Goal: Task Accomplishment & Management: Complete application form

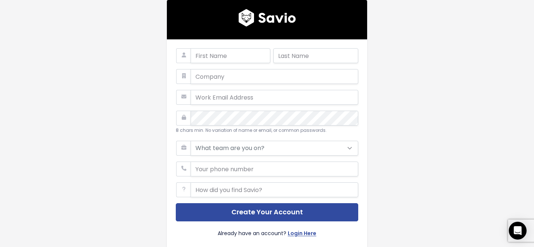
click at [221, 46] on div "8 chars min. No variation of name or email, or common passwords. What team are …" at bounding box center [267, 143] width 200 height 209
click at [219, 54] on input "text" at bounding box center [231, 55] width 80 height 15
type input "test"
type input "order"
type input "test@cs-cart.com"
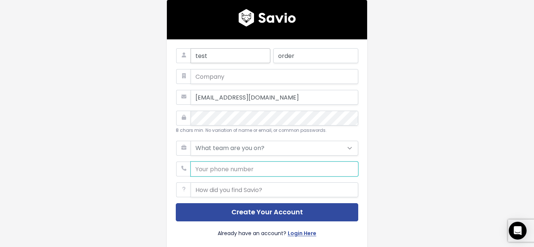
type input "6175556985"
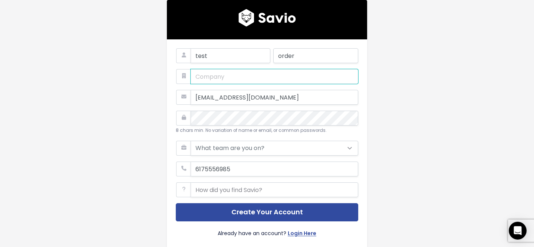
click at [228, 79] on input "text" at bounding box center [275, 76] width 168 height 15
type input "Test vendor"
click at [208, 54] on input "test" at bounding box center [231, 55] width 80 height 15
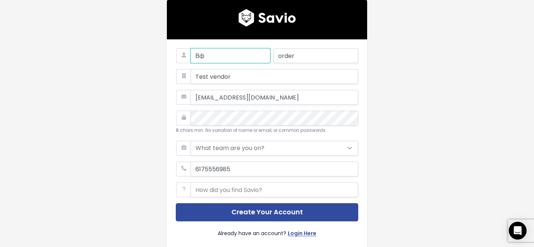
type input "В"
type input "Daniil"
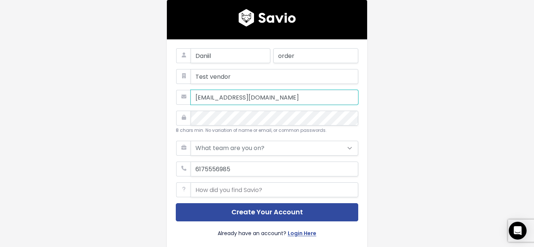
click at [209, 97] on input "test@cs-cart.com" at bounding box center [275, 97] width 168 height 15
type input "vektordaniil@gmail.com"
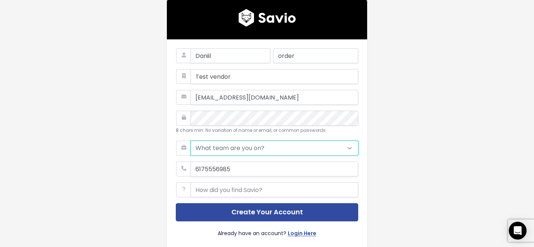
click at [284, 152] on select "What team are you on? Support Product Sales Customer Success Marketing Other" at bounding box center [275, 148] width 168 height 15
select select "PRODUCT"
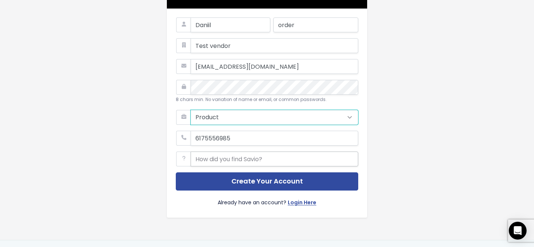
scroll to position [33, 0]
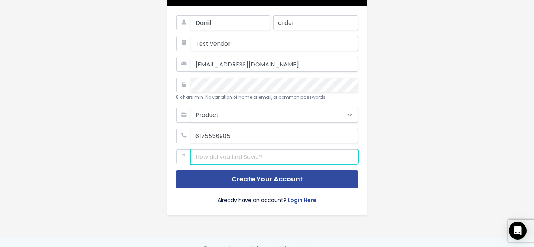
click at [257, 158] on input "text" at bounding box center [275, 156] width 168 height 15
type input "G"
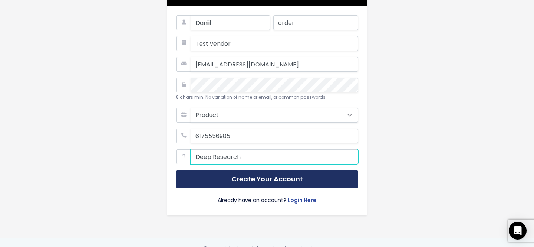
type input "Deep Research"
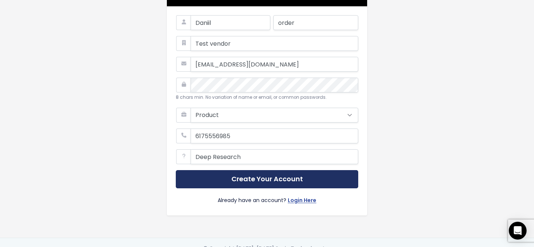
click at [263, 184] on button "Create Your Account" at bounding box center [267, 179] width 182 height 18
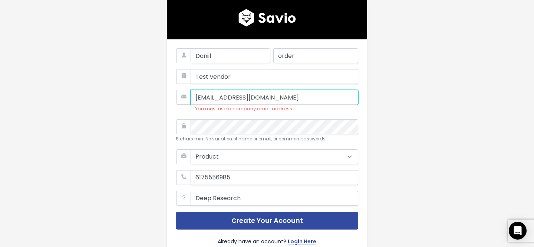
click at [277, 103] on input "vektordaniil@gmail.com" at bounding box center [275, 97] width 168 height 15
type input "dlotochkov@cs-cart.com"
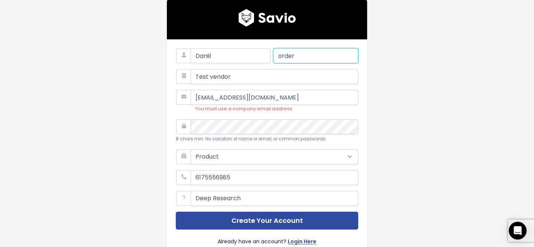
click at [276, 59] on input "order" at bounding box center [315, 55] width 85 height 15
type input "Lotochkov"
click at [238, 76] on input "Test vendor" at bounding box center [275, 76] width 168 height 15
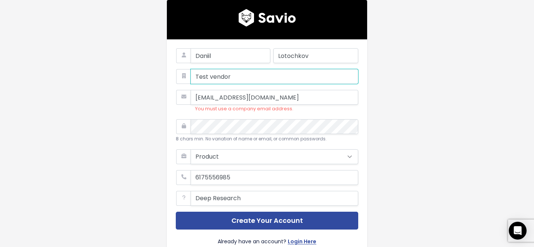
click at [238, 76] on input "Test vendor" at bounding box center [275, 76] width 168 height 15
type input "CS-Cart"
click at [259, 136] on small "8 chars min. No variation of name or email, or common passwords." at bounding box center [251, 139] width 151 height 6
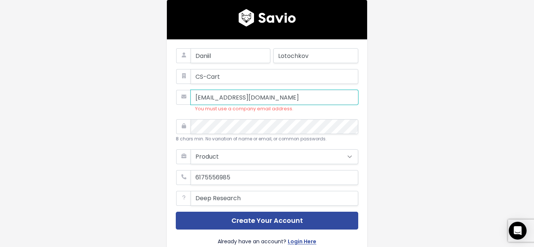
click at [224, 102] on input "vektordaniil@gmail.com" at bounding box center [275, 97] width 168 height 15
type input "dlotochkov@cs-cart.com"
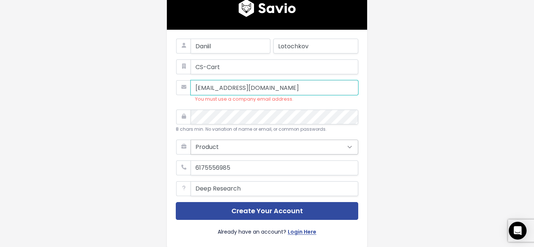
scroll to position [22, 0]
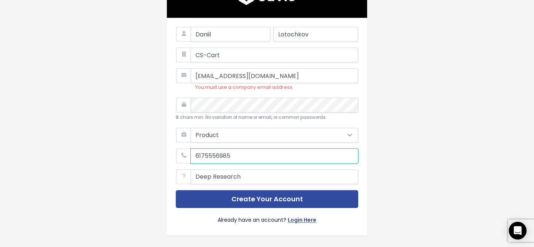
click at [272, 158] on input "phone" at bounding box center [275, 155] width 168 height 15
click at [453, 103] on div "Daniil Lotochkov CS-Cart dlotochkov@cs-cart.com You must use a company email ad…" at bounding box center [267, 117] width 423 height 279
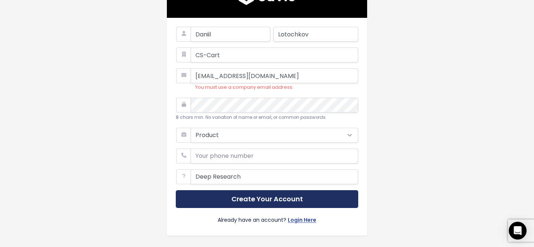
click at [270, 197] on button "Create Your Account" at bounding box center [267, 199] width 182 height 18
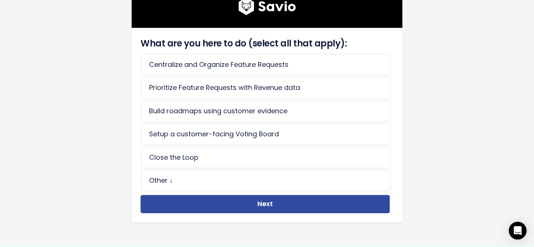
scroll to position [56, 0]
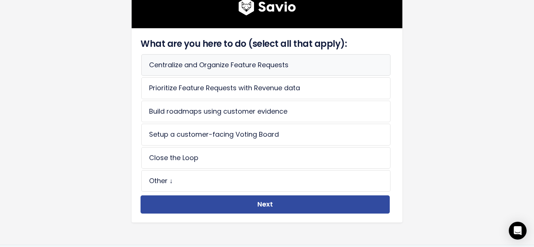
click at [331, 68] on li "Centralize and Organize Feature Requests" at bounding box center [265, 65] width 249 height 22
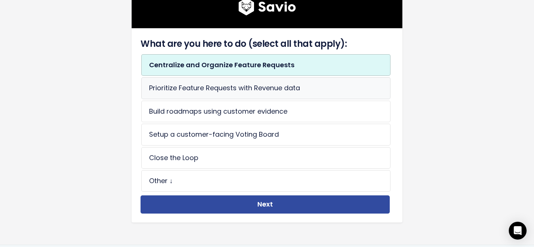
click at [313, 90] on li "Prioritize Feature Requests with Revenue data" at bounding box center [265, 88] width 249 height 22
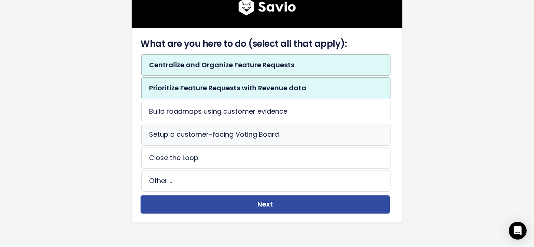
click at [297, 137] on li "Setup a customer-facing Voting Board" at bounding box center [265, 134] width 249 height 22
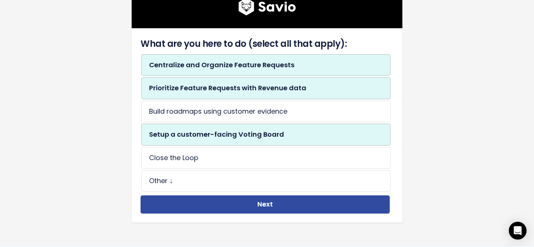
click at [298, 131] on li "Setup a customer-facing Voting Board" at bounding box center [265, 134] width 249 height 22
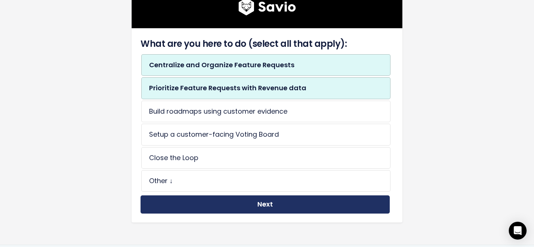
click at [276, 200] on button "Next" at bounding box center [265, 204] width 249 height 18
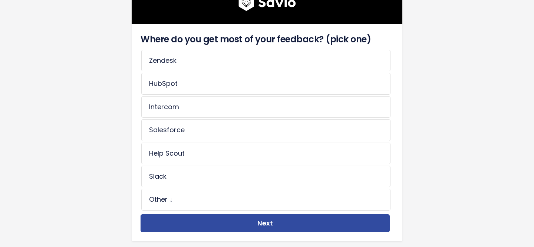
scroll to position [61, 0]
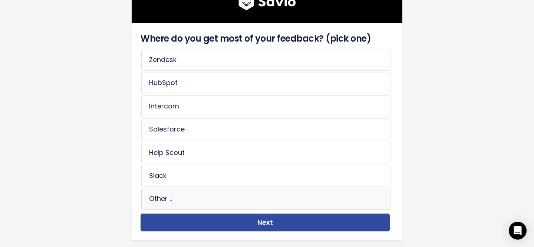
click at [284, 194] on li "Other ↓" at bounding box center [265, 199] width 249 height 22
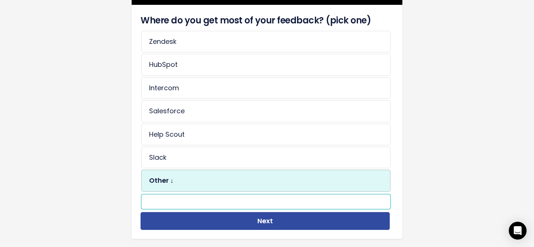
scroll to position [80, 0]
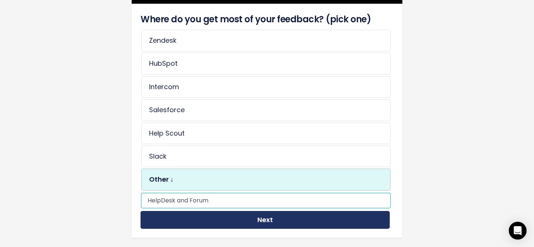
type input "HelpDesk and Forum"
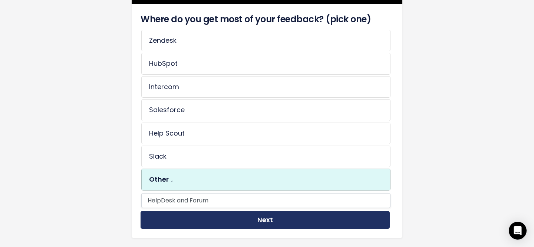
click at [351, 215] on button "Next" at bounding box center [265, 220] width 249 height 18
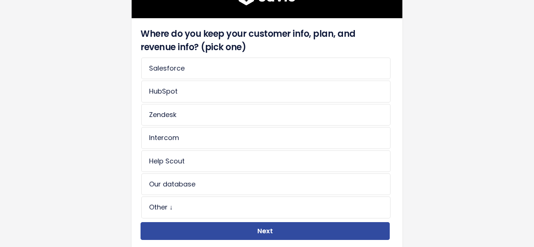
scroll to position [69, 0]
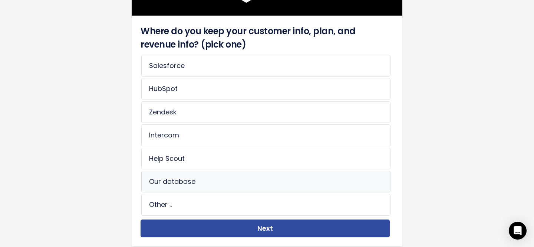
click at [251, 181] on li "Our database" at bounding box center [265, 182] width 249 height 22
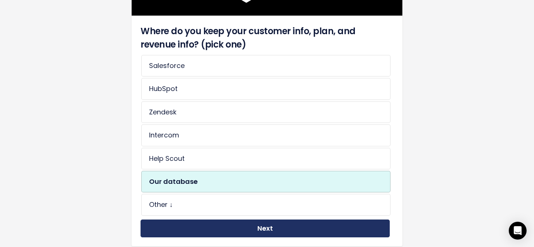
click at [260, 229] on button "Next" at bounding box center [265, 228] width 249 height 18
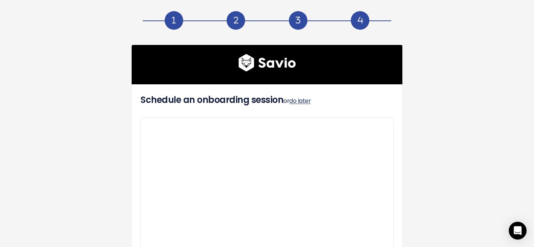
click at [299, 101] on link "do later" at bounding box center [300, 100] width 22 height 9
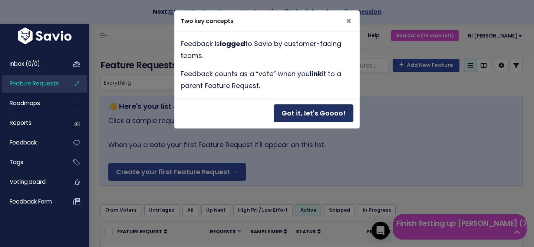
click at [320, 113] on button "Got it, let's Goooo!" at bounding box center [314, 113] width 80 height 18
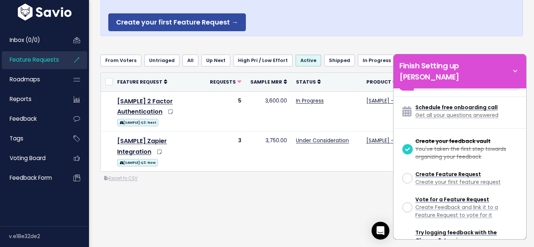
scroll to position [152, 0]
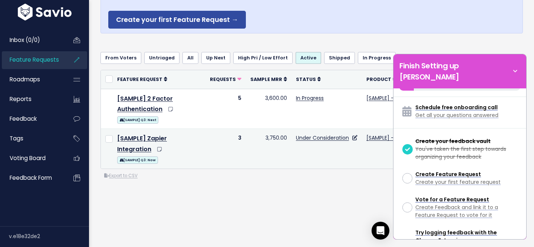
click at [296, 152] on td "Under Consideration" at bounding box center [326, 149] width 70 height 40
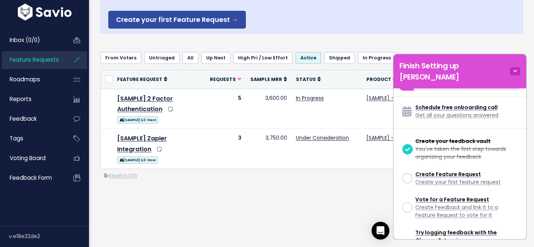
click at [514, 67] on icon at bounding box center [515, 71] width 10 height 8
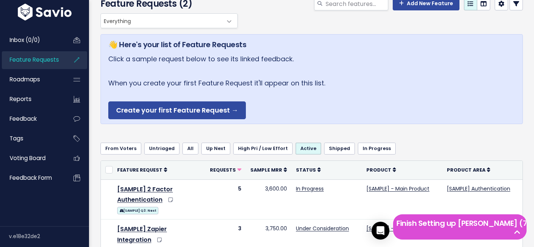
scroll to position [0, 0]
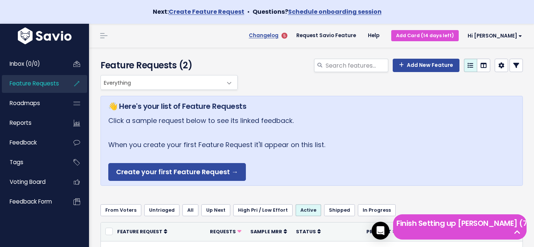
click at [278, 35] on span "Changelog" at bounding box center [264, 35] width 30 height 5
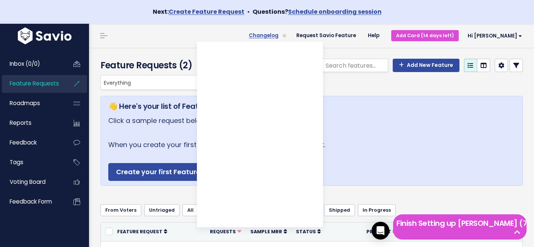
click at [278, 35] on span "Changelog" at bounding box center [264, 35] width 30 height 5
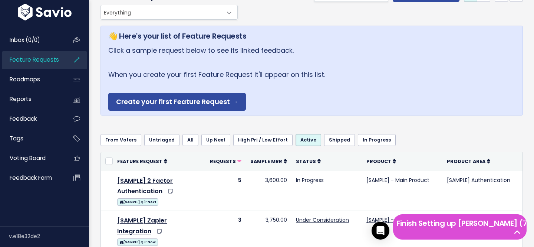
scroll to position [102, 0]
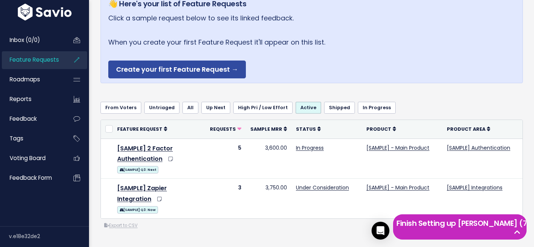
click at [513, 228] on icon at bounding box center [517, 231] width 13 height 7
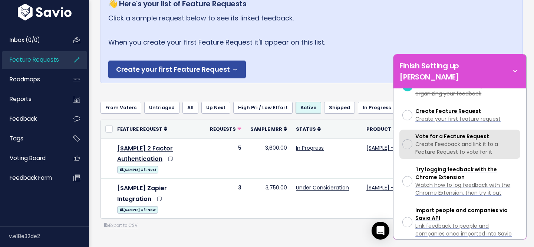
scroll to position [78, 0]
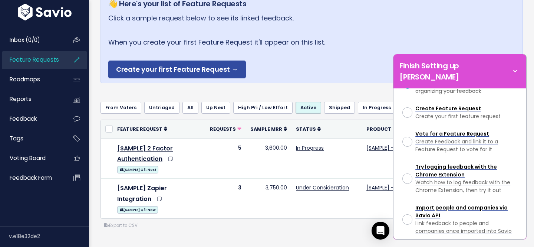
click at [291, 65] on p "Click a sample request below to see its linked feedback. When you create your f…" at bounding box center [311, 45] width 407 height 66
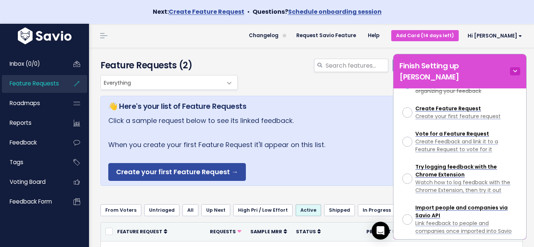
click at [518, 67] on icon at bounding box center [515, 71] width 10 height 8
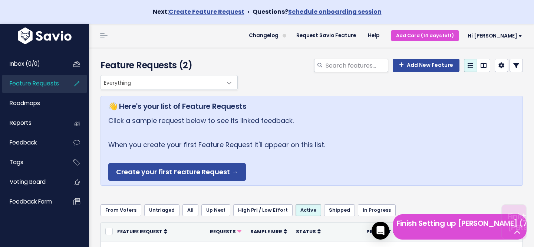
scroll to position [172, 0]
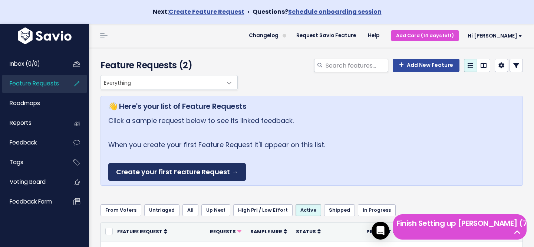
click at [181, 169] on link "Create your first Feature Request →" at bounding box center [177, 172] width 138 height 18
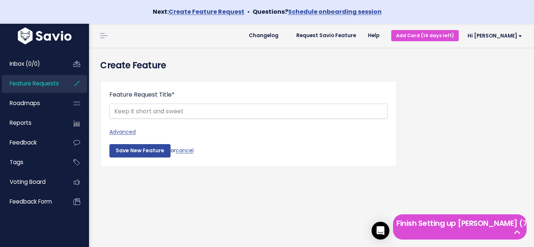
type input "[PERSON_NAME]"
type input "Ф"
type input "i"
type input "Improve accounting"
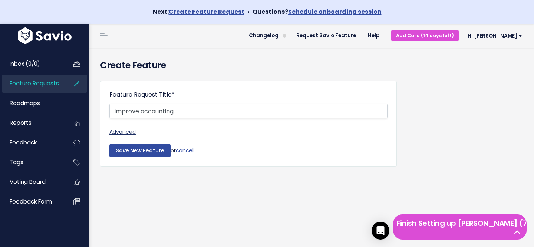
click at [125, 132] on link "Advanced" at bounding box center [248, 131] width 278 height 9
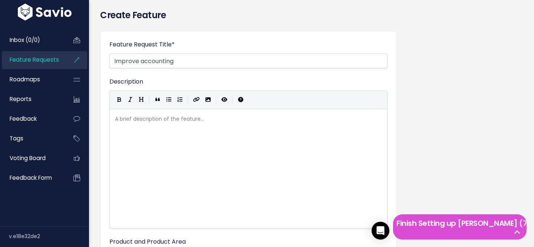
scroll to position [50, 0]
click at [185, 136] on div "A brief description of the feature... xxxxxxxxxx" at bounding box center [257, 178] width 288 height 130
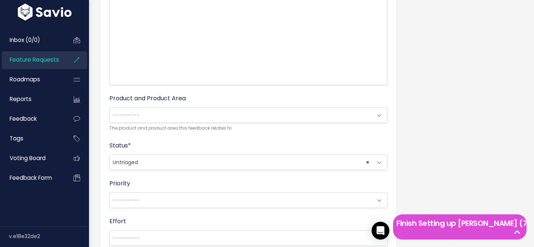
scroll to position [195, 0]
type textarea "Improve accounting in MVE"
click at [176, 118] on span "---------" at bounding box center [241, 113] width 262 height 15
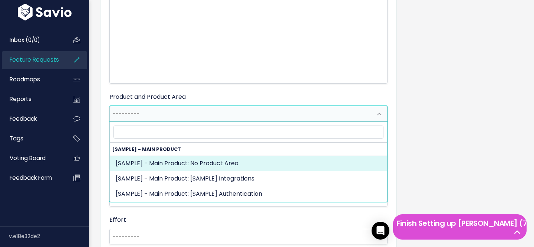
select select "MAIN:"
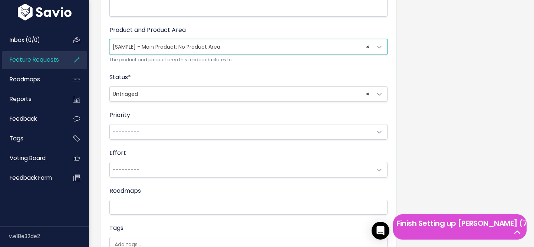
scroll to position [262, 0]
click at [169, 98] on span "× Untriaged" at bounding box center [241, 93] width 262 height 15
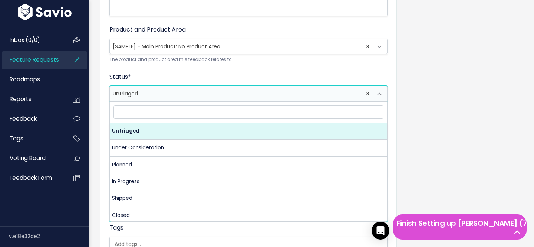
click at [169, 98] on span "× Untriaged" at bounding box center [241, 93] width 262 height 15
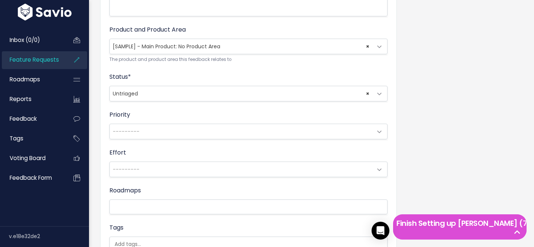
click at [169, 98] on span "× Untriaged" at bounding box center [241, 93] width 262 height 15
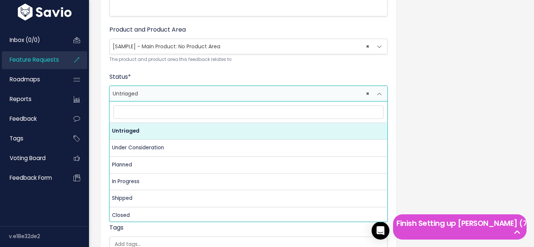
click at [169, 98] on span "× Untriaged" at bounding box center [241, 93] width 262 height 15
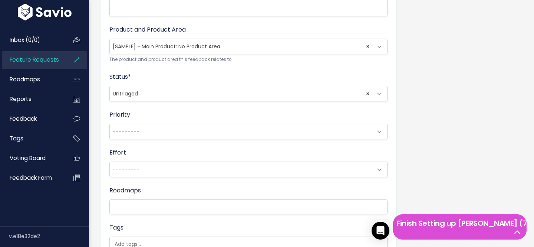
click at [169, 98] on span "× Untriaged" at bounding box center [241, 93] width 262 height 15
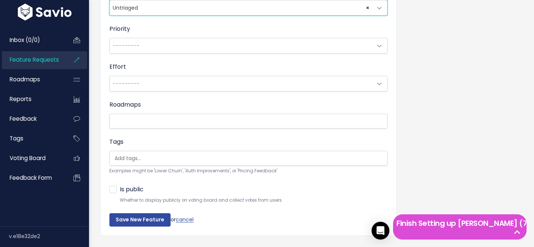
scroll to position [360, 0]
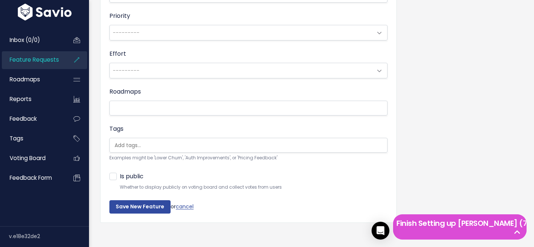
click at [120, 178] on label "Is public" at bounding box center [132, 176] width 24 height 11
click at [120, 176] on input "Is public" at bounding box center [122, 173] width 5 height 5
checkbox input "true"
click at [141, 210] on input "Save New Feature" at bounding box center [139, 206] width 61 height 13
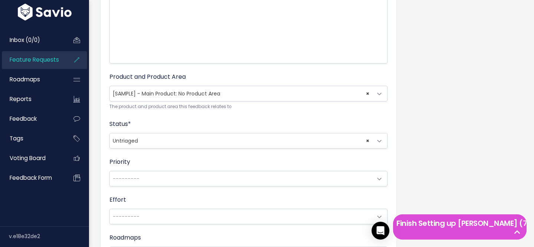
scroll to position [8, 0]
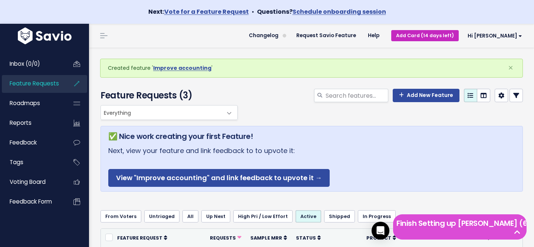
click at [453, 38] on link "Add Card (14 days left)" at bounding box center [424, 35] width 67 height 11
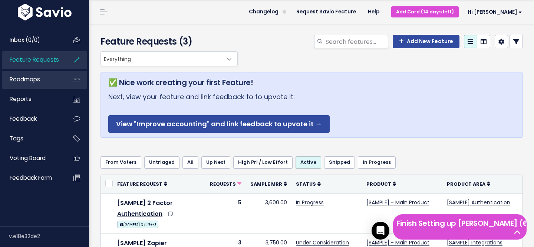
scroll to position [27, 0]
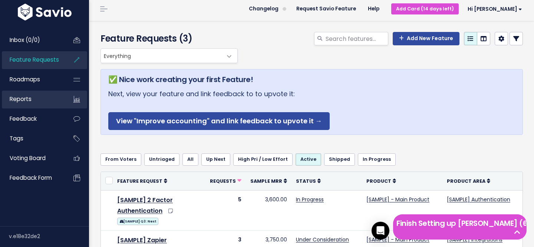
click at [39, 103] on link "Reports" at bounding box center [32, 98] width 60 height 17
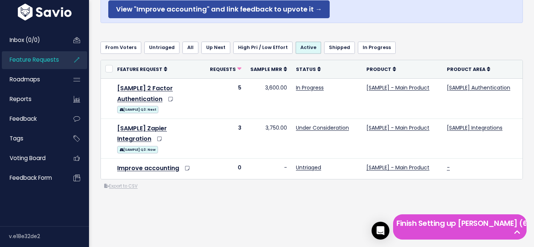
scroll to position [153, 0]
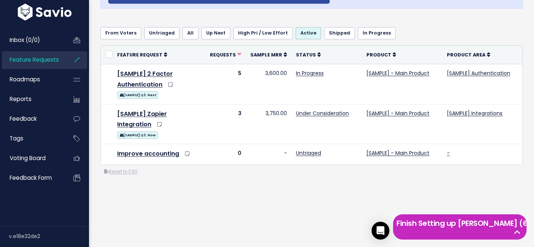
click at [521, 228] on h5 "Finish Setting up [PERSON_NAME] (6 left)" at bounding box center [459, 222] width 127 height 11
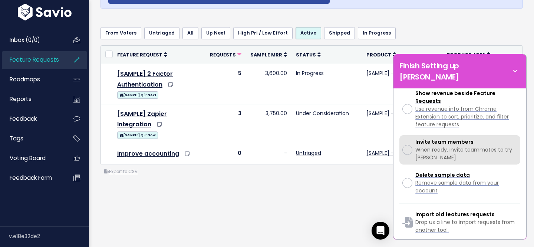
scroll to position [255, 0]
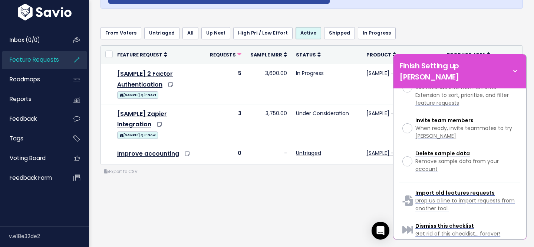
click at [318, 204] on div "Everything Any Product: Any Product Area Any Product: No Product Area No Produc…" at bounding box center [311, 78] width 433 height 313
click at [515, 67] on icon at bounding box center [515, 71] width 10 height 8
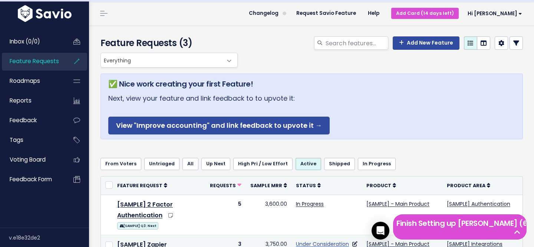
scroll to position [0, 0]
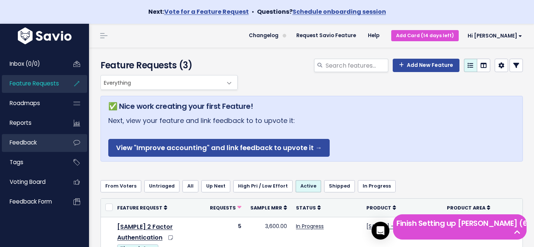
click at [41, 147] on link "Feedback" at bounding box center [32, 142] width 60 height 17
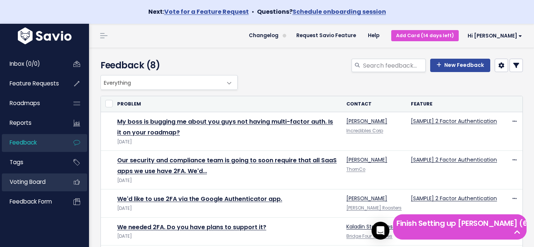
click at [44, 182] on span "Voting Board" at bounding box center [28, 182] width 36 height 8
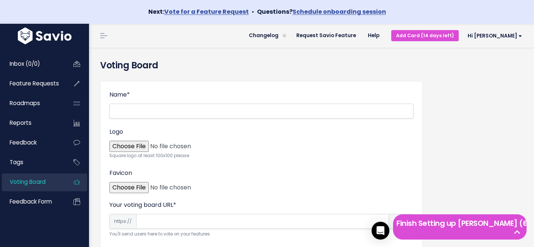
click at [172, 102] on div "Name *" at bounding box center [261, 104] width 304 height 28
click at [164, 109] on input "Name *" at bounding box center [261, 110] width 304 height 15
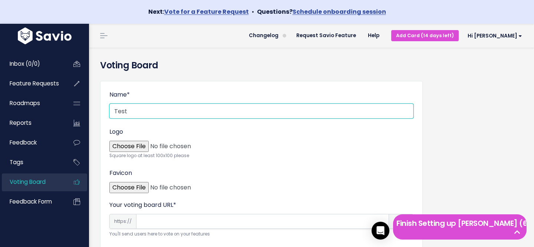
type input "Test"
click at [261, 146] on input "Logo" at bounding box center [257, 145] width 304 height 15
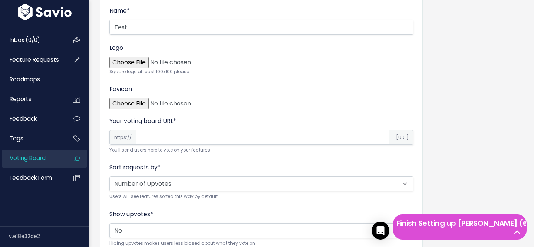
click at [389, 139] on span "-[URL]" at bounding box center [401, 137] width 25 height 15
click at [280, 141] on input "Your voting board URL *" at bounding box center [262, 137] width 253 height 15
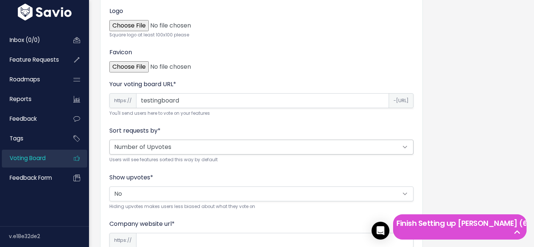
type input "testingboard"
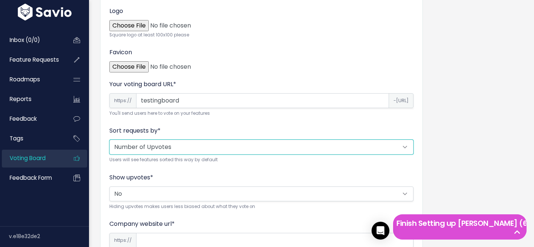
click at [171, 147] on select "Alphabetical Random Number of Upvotes" at bounding box center [261, 146] width 304 height 15
click at [181, 147] on select "Alphabetical Random Number of Upvotes" at bounding box center [261, 146] width 304 height 15
select select "random"
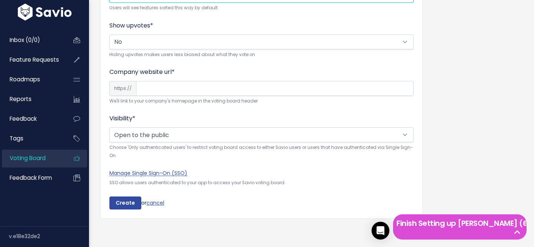
scroll to position [273, 0]
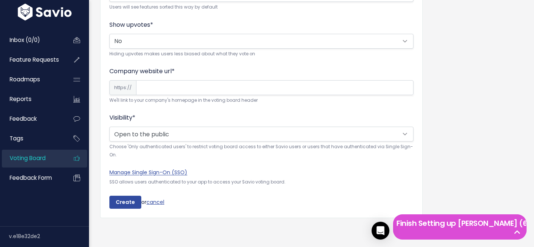
click at [192, 95] on div "Company website url * https:// We'll link to your company's homepage in the vot…" at bounding box center [261, 85] width 304 height 37
click at [201, 87] on input "Company website url *" at bounding box center [274, 87] width 277 height 15
type input "testing"
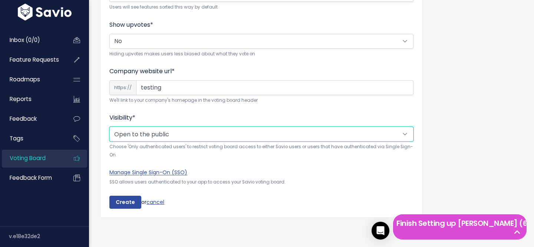
click at [191, 134] on select "Open to the public Only authenticated users" at bounding box center [261, 133] width 304 height 15
select select "private"
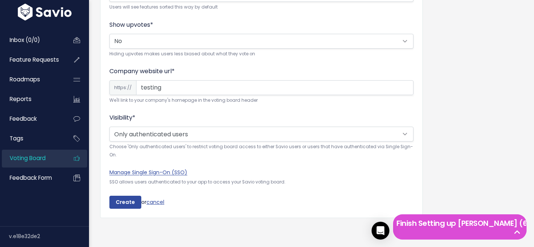
click at [205, 113] on div "Visibility * Open to the public Only authenticated users Choose 'Only authentic…" at bounding box center [261, 136] width 304 height 46
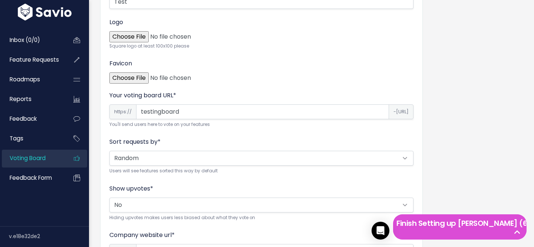
scroll to position [110, 0]
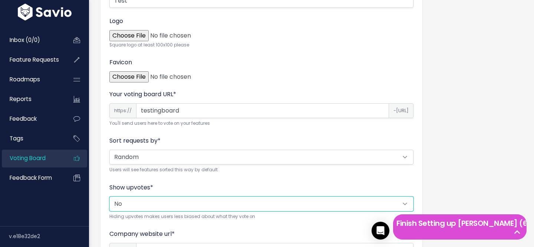
click at [175, 203] on select "Yes No" at bounding box center [261, 203] width 304 height 15
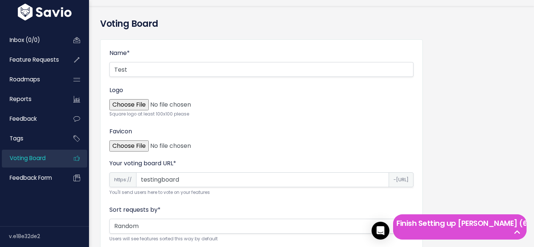
scroll to position [273, 0]
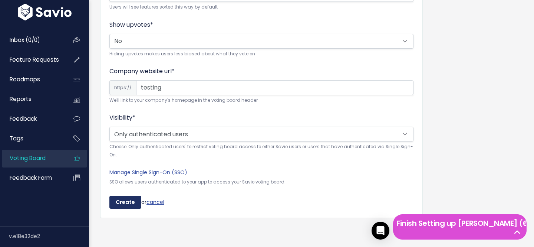
click at [118, 199] on input "Create" at bounding box center [125, 201] width 32 height 13
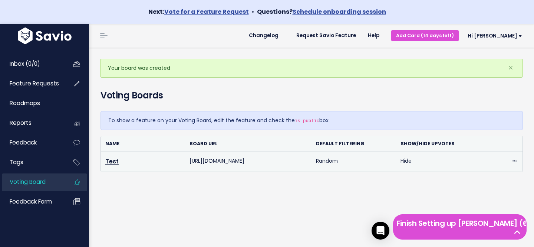
click at [224, 162] on td "https://testingboard-voting.savio.io" at bounding box center [248, 162] width 126 height 20
copy tr "https://testingboard-voting.savio.io"
click at [115, 162] on link "Test" at bounding box center [111, 161] width 13 height 9
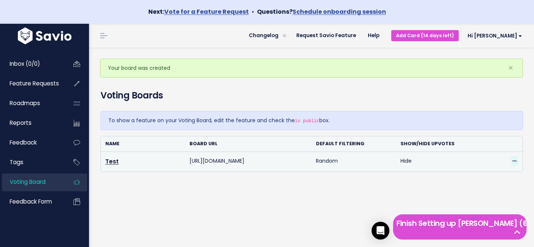
click at [512, 161] on span at bounding box center [514, 160] width 7 height 9
click at [487, 182] on link "Edit" at bounding box center [488, 181] width 53 height 14
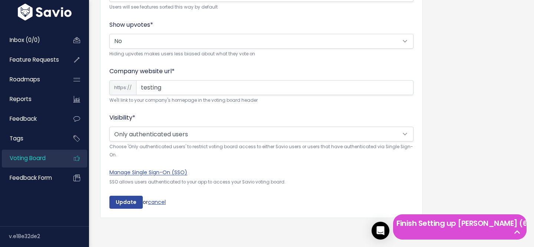
scroll to position [222, 0]
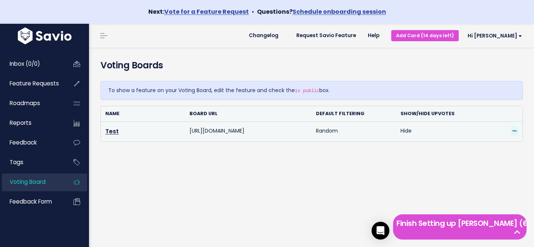
click at [513, 130] on icon at bounding box center [514, 131] width 4 height 5
click at [490, 150] on link "Edit" at bounding box center [488, 151] width 53 height 14
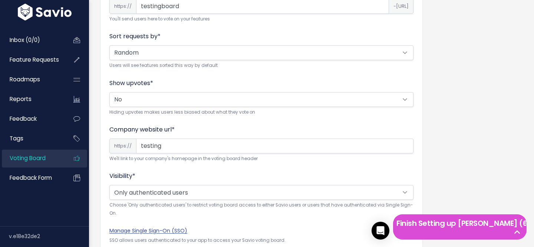
scroll to position [273, 0]
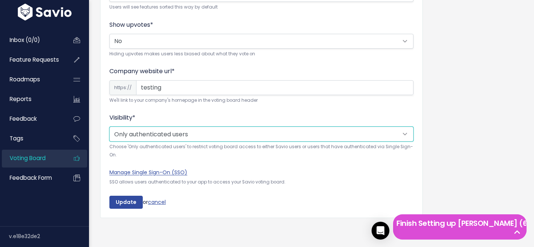
click at [177, 132] on select "Open to the public Only authenticated users" at bounding box center [261, 133] width 304 height 15
select select "public"
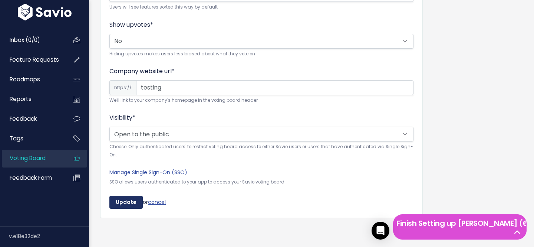
click at [116, 198] on input "Update" at bounding box center [125, 201] width 33 height 13
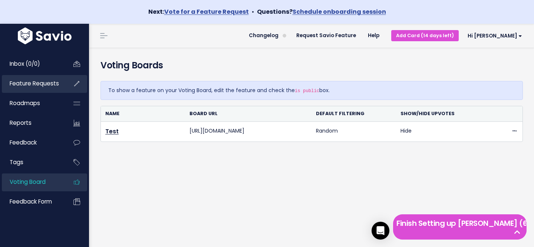
click at [53, 84] on span "Feature Requests" at bounding box center [34, 83] width 49 height 8
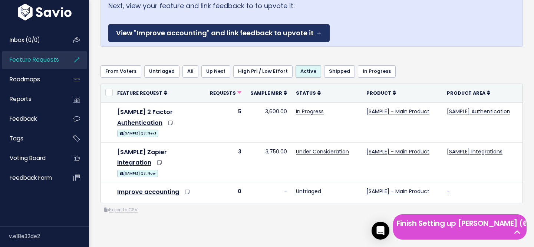
scroll to position [153, 0]
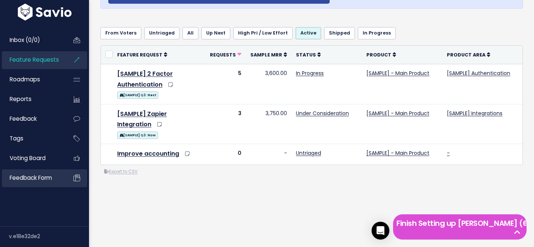
click at [52, 184] on link "Feedback form" at bounding box center [32, 177] width 60 height 17
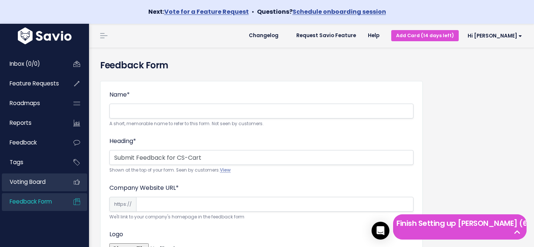
click at [48, 179] on link "Voting Board" at bounding box center [32, 181] width 60 height 17
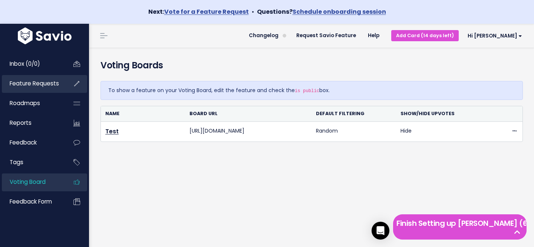
click at [38, 80] on span "Feature Requests" at bounding box center [34, 83] width 49 height 8
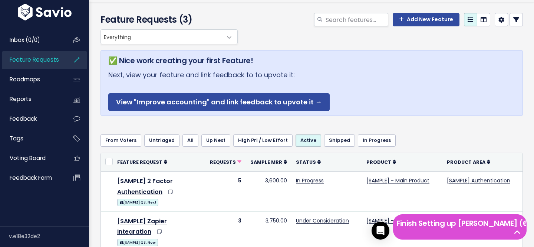
scroll to position [43, 0]
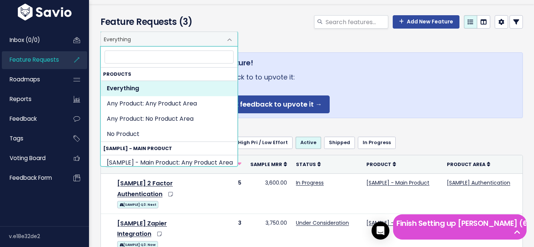
click at [218, 44] on span "Everything" at bounding box center [162, 39] width 122 height 14
click at [301, 64] on h5 "✅ Nice work creating your first Feature!" at bounding box center [311, 62] width 407 height 11
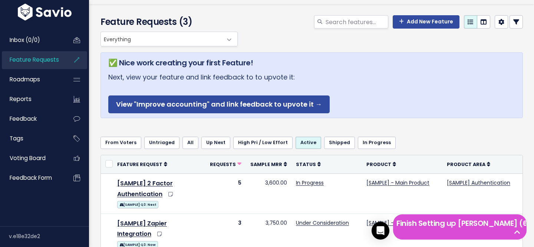
scroll to position [108, 0]
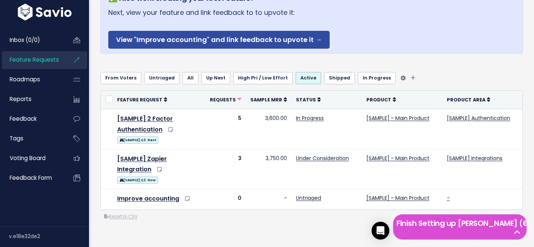
click at [121, 83] on link "From Voters" at bounding box center [120, 78] width 41 height 12
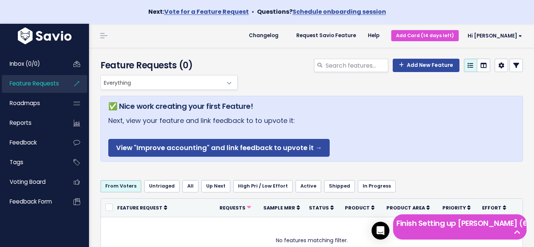
scroll to position [99, 0]
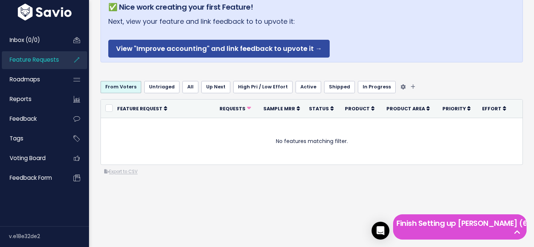
click at [188, 86] on link "All" at bounding box center [190, 87] width 16 height 12
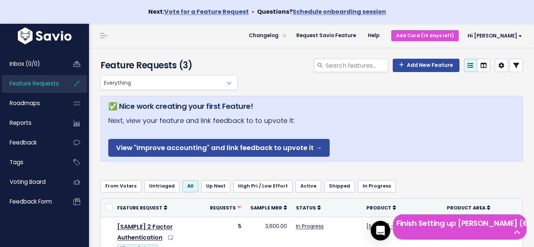
click at [380, 226] on div "Open Intercom Messenger" at bounding box center [381, 231] width 20 height 20
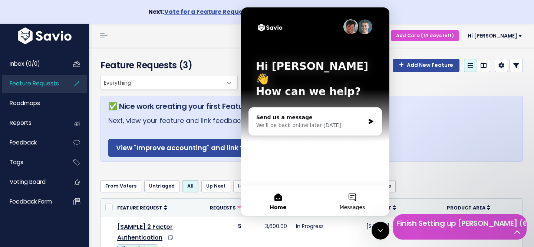
click at [348, 199] on button "Messages" at bounding box center [352, 201] width 74 height 30
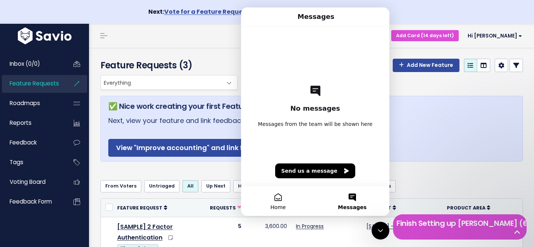
click at [281, 195] on button "Home" at bounding box center [278, 201] width 74 height 30
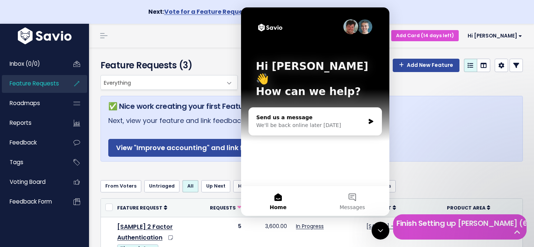
click at [346, 108] on div "Send us a message We'll be back online later today" at bounding box center [315, 121] width 133 height 27
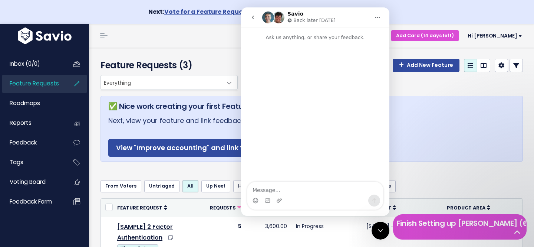
click at [298, 186] on textarea "Message…" at bounding box center [315, 188] width 136 height 13
type textarea "р"
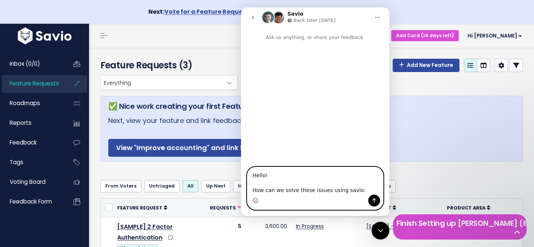
paste textarea "1. Saving resources for moderation. Do you have AI assistants to automatically …"
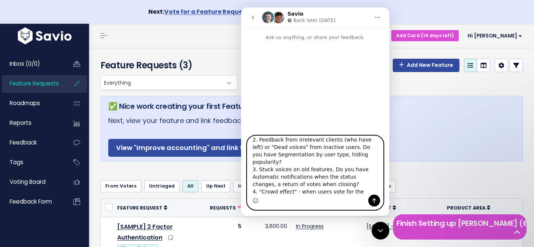
type textarea "Hello! How can we solve these issues using savio: 1. Saving resources for moder…"
click at [369, 198] on button "Send a message…" at bounding box center [374, 200] width 12 height 12
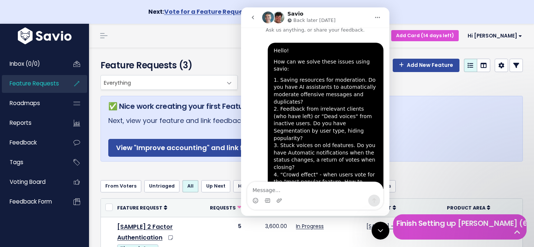
scroll to position [16, 0]
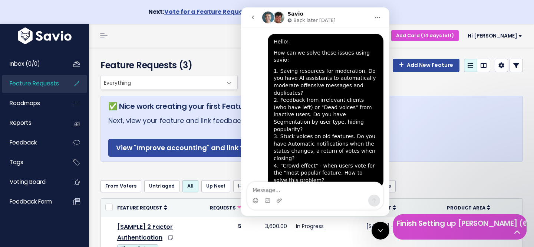
click at [420, 173] on div "✅ Nice work creating your first Feature! Next, view your feature and link feedb…" at bounding box center [311, 144] width 422 height 108
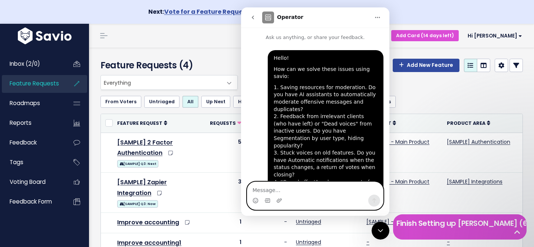
scroll to position [16, 0]
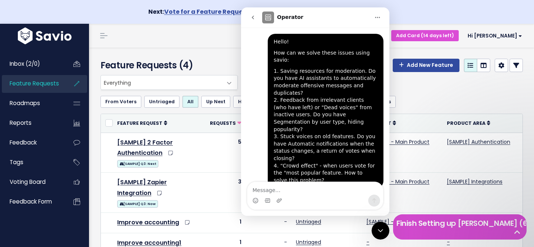
click at [255, 19] on icon "go back" at bounding box center [253, 17] width 6 height 6
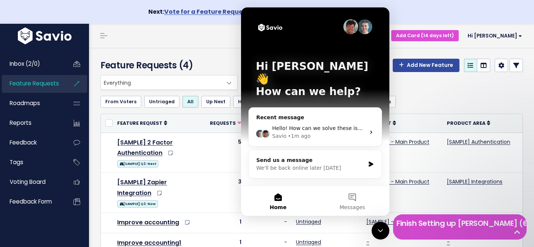
scroll to position [0, 0]
click at [386, 225] on div "Close Intercom Messenger" at bounding box center [380, 230] width 18 height 18
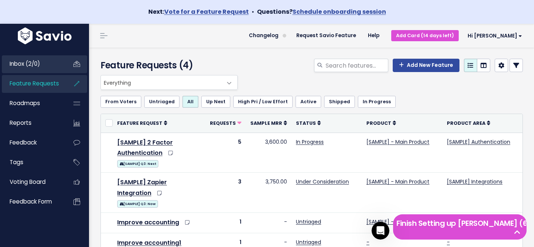
click at [43, 64] on link "Inbox (2/0)" at bounding box center [32, 63] width 60 height 17
click at [385, 35] on link "Help" at bounding box center [373, 35] width 23 height 11
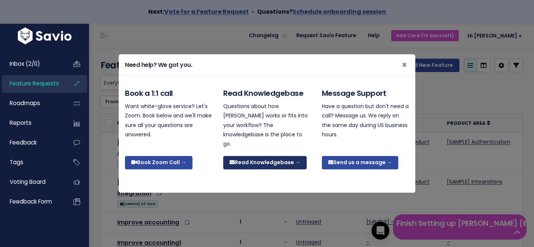
click at [275, 157] on link "Read Knowledgebase →" at bounding box center [264, 162] width 83 height 13
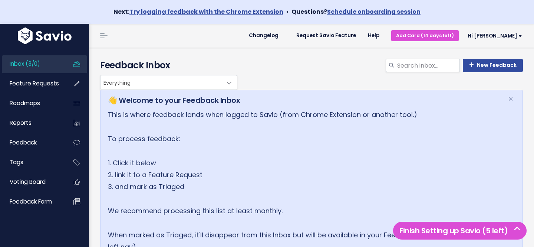
scroll to position [218, 0]
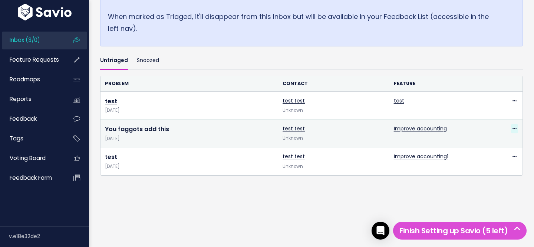
click at [515, 129] on icon at bounding box center [514, 128] width 4 height 5
click at [465, 125] on td "Improve accounting" at bounding box center [444, 133] width 111 height 28
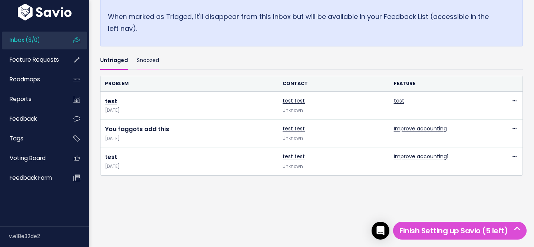
click at [141, 59] on link "Snoozed" at bounding box center [148, 60] width 22 height 17
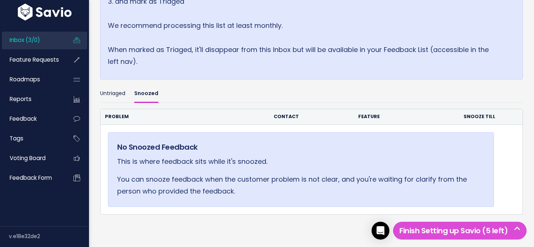
scroll to position [224, 0]
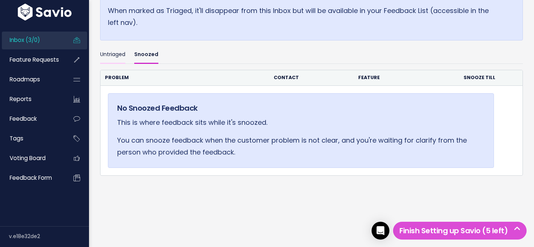
click at [113, 52] on link "Untriaged" at bounding box center [112, 54] width 25 height 17
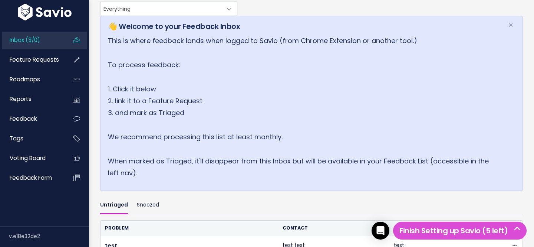
scroll to position [218, 0]
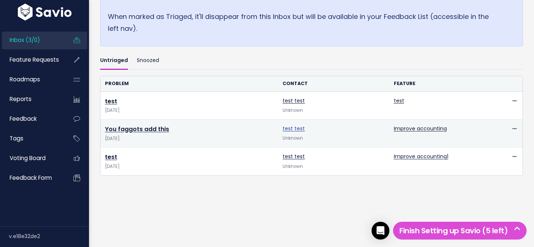
click at [290, 128] on link "test test" at bounding box center [293, 128] width 22 height 7
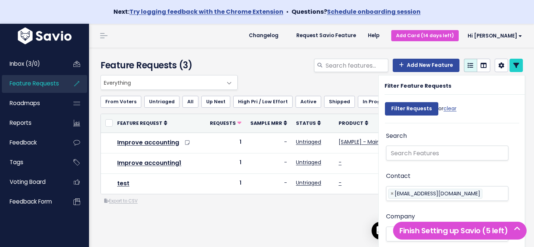
select select
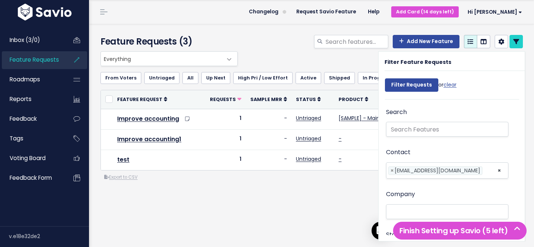
scroll to position [28, 0]
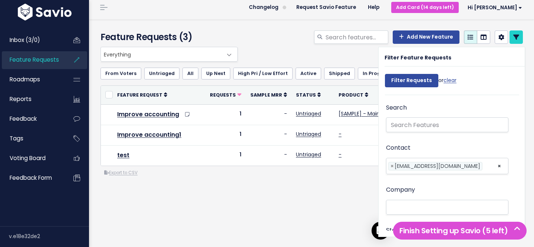
click at [335, 209] on div "Everything Any Product: Any Product Area Any Product: No Product Area No Produc…" at bounding box center [311, 141] width 433 height 189
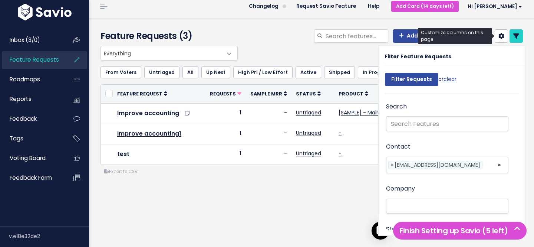
click at [501, 33] on icon at bounding box center [501, 36] width 6 height 6
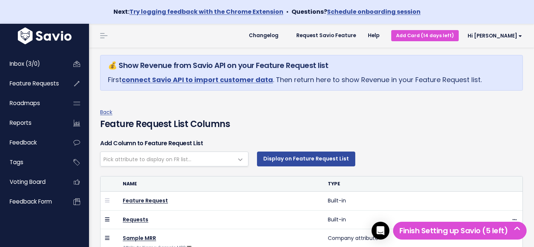
select select
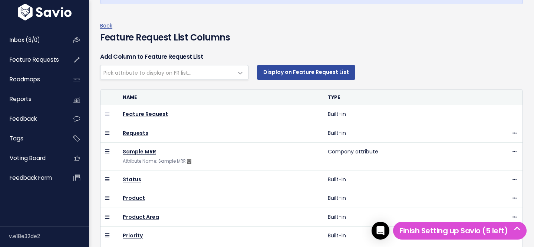
scroll to position [99, 0]
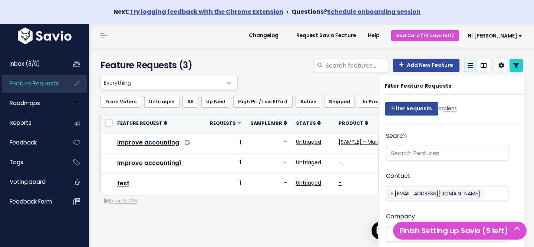
select select
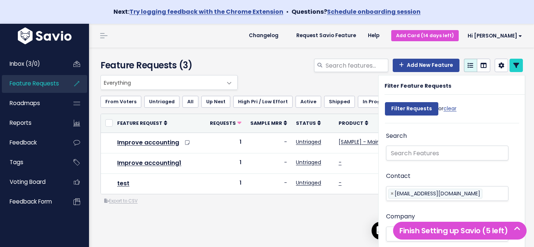
scroll to position [29, 0]
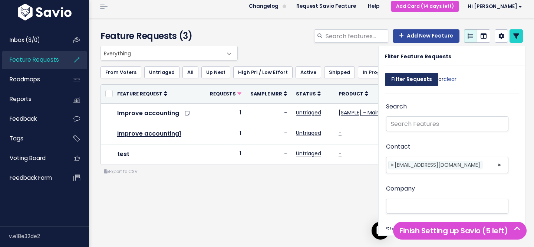
click at [421, 80] on input "Filter Requests" at bounding box center [411, 79] width 53 height 13
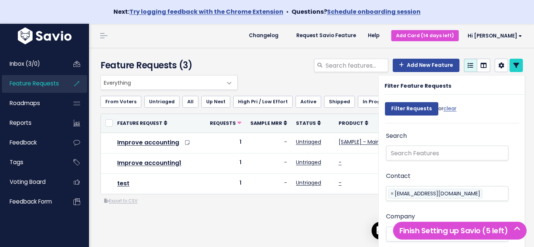
select select
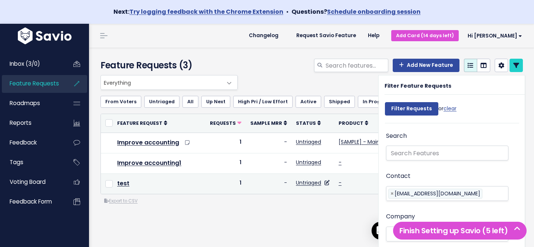
scroll to position [29, 0]
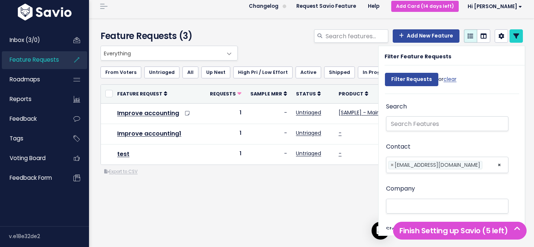
click at [100, 1] on li at bounding box center [102, 6] width 15 height 21
click at [101, 3] on link at bounding box center [104, 6] width 12 height 7
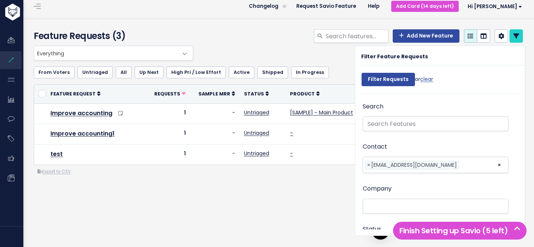
click at [37, 4] on link at bounding box center [37, 6] width 12 height 7
